Goal: Task Accomplishment & Management: Manage account settings

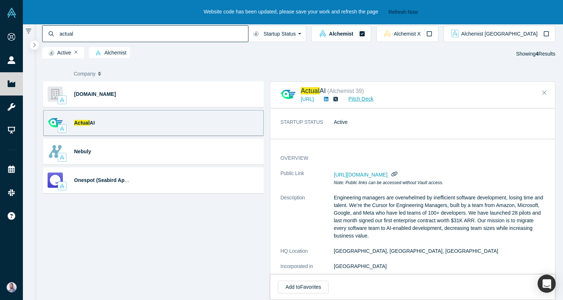
scroll to position [496, 0]
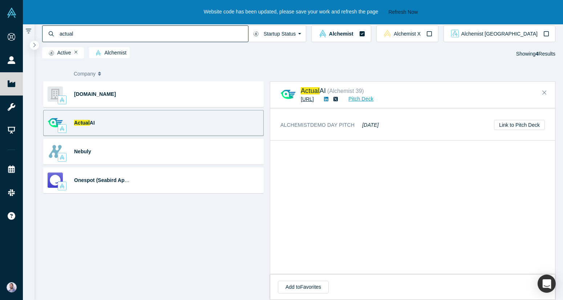
click at [314, 99] on link "https://actual.ai" at bounding box center [307, 99] width 13 height 6
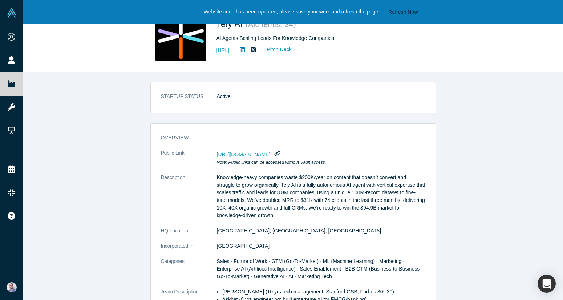
click at [246, 99] on dd "Active" at bounding box center [321, 97] width 208 height 8
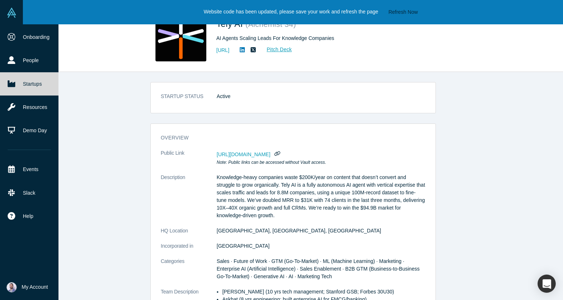
click at [17, 85] on link "Startups" at bounding box center [29, 83] width 58 height 23
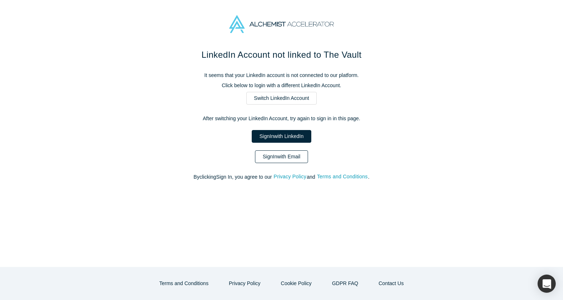
click at [272, 158] on link "Sign In with Email" at bounding box center [281, 156] width 53 height 13
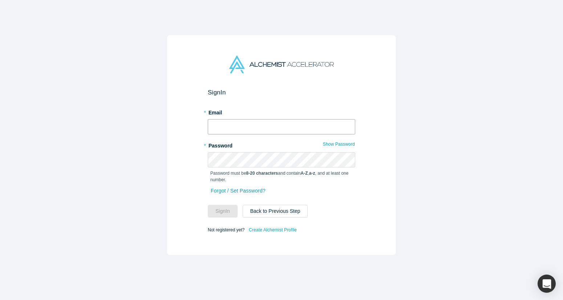
click at [275, 133] on input "text" at bounding box center [281, 126] width 147 height 15
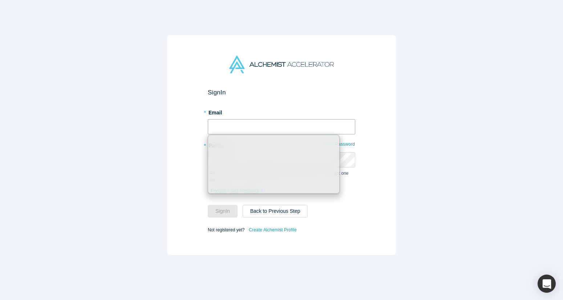
type input "sam@melurna.com"
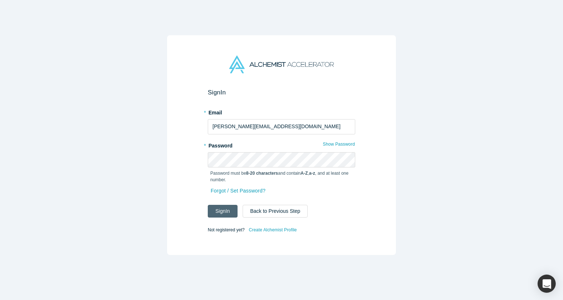
click at [227, 211] on button "Sign In" at bounding box center [223, 211] width 30 height 13
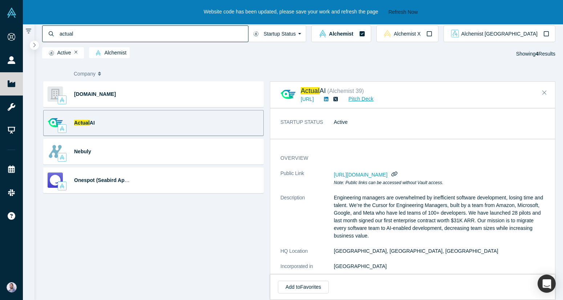
scroll to position [496, 0]
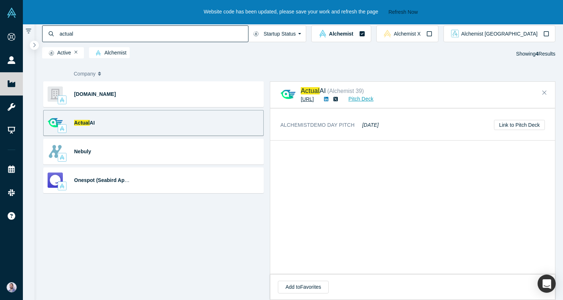
click at [314, 100] on link "https://actual.ai" at bounding box center [307, 99] width 13 height 6
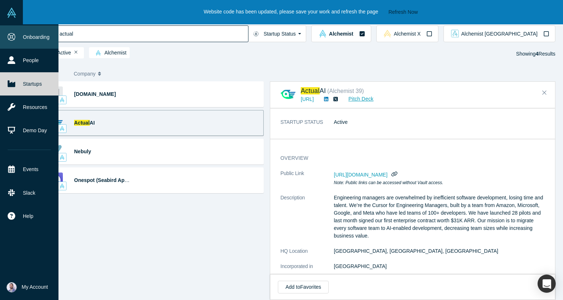
scroll to position [496, 0]
